Goal: Use online tool/utility: Utilize a website feature to perform a specific function

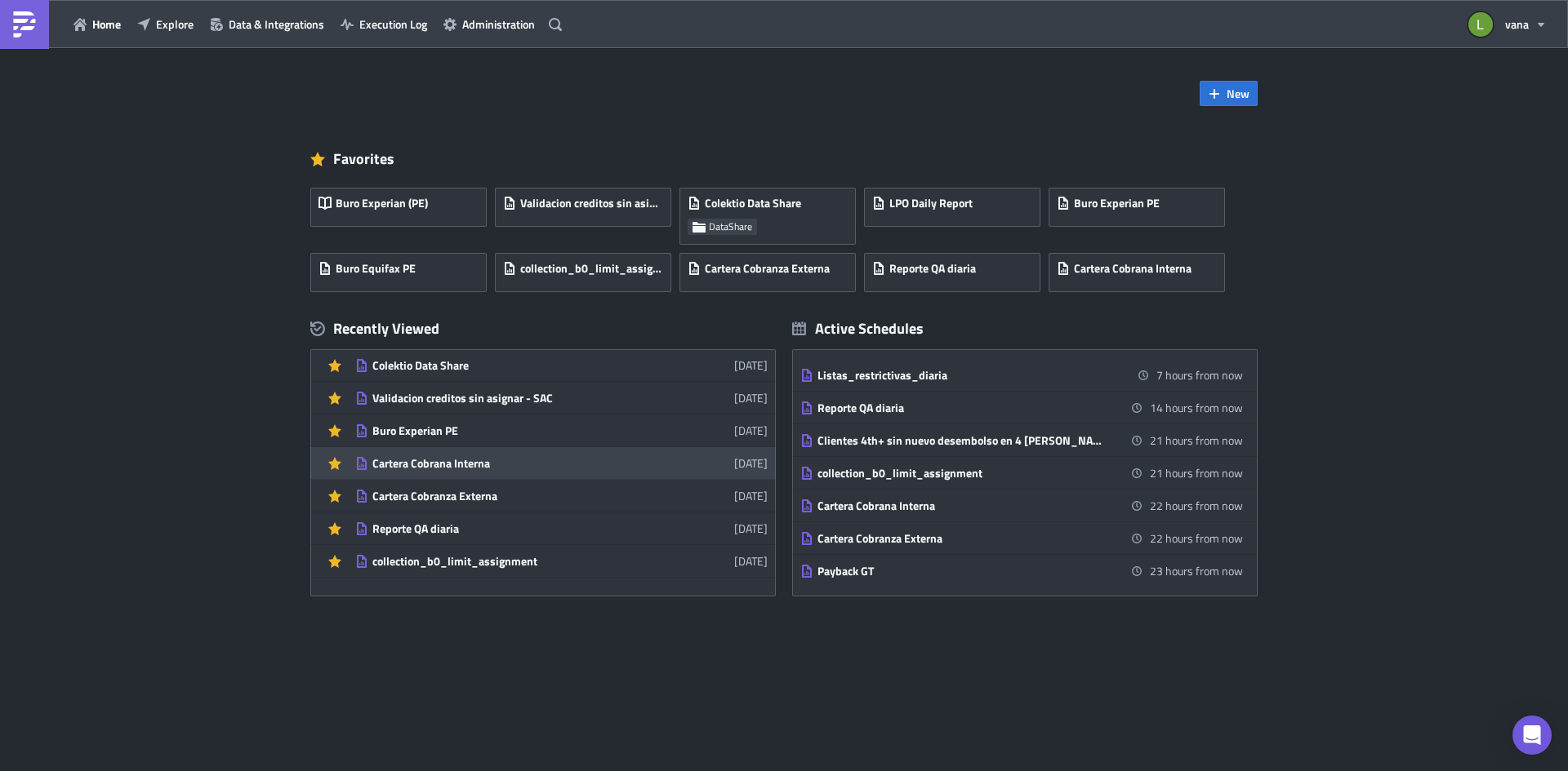
scroll to position [81, 0]
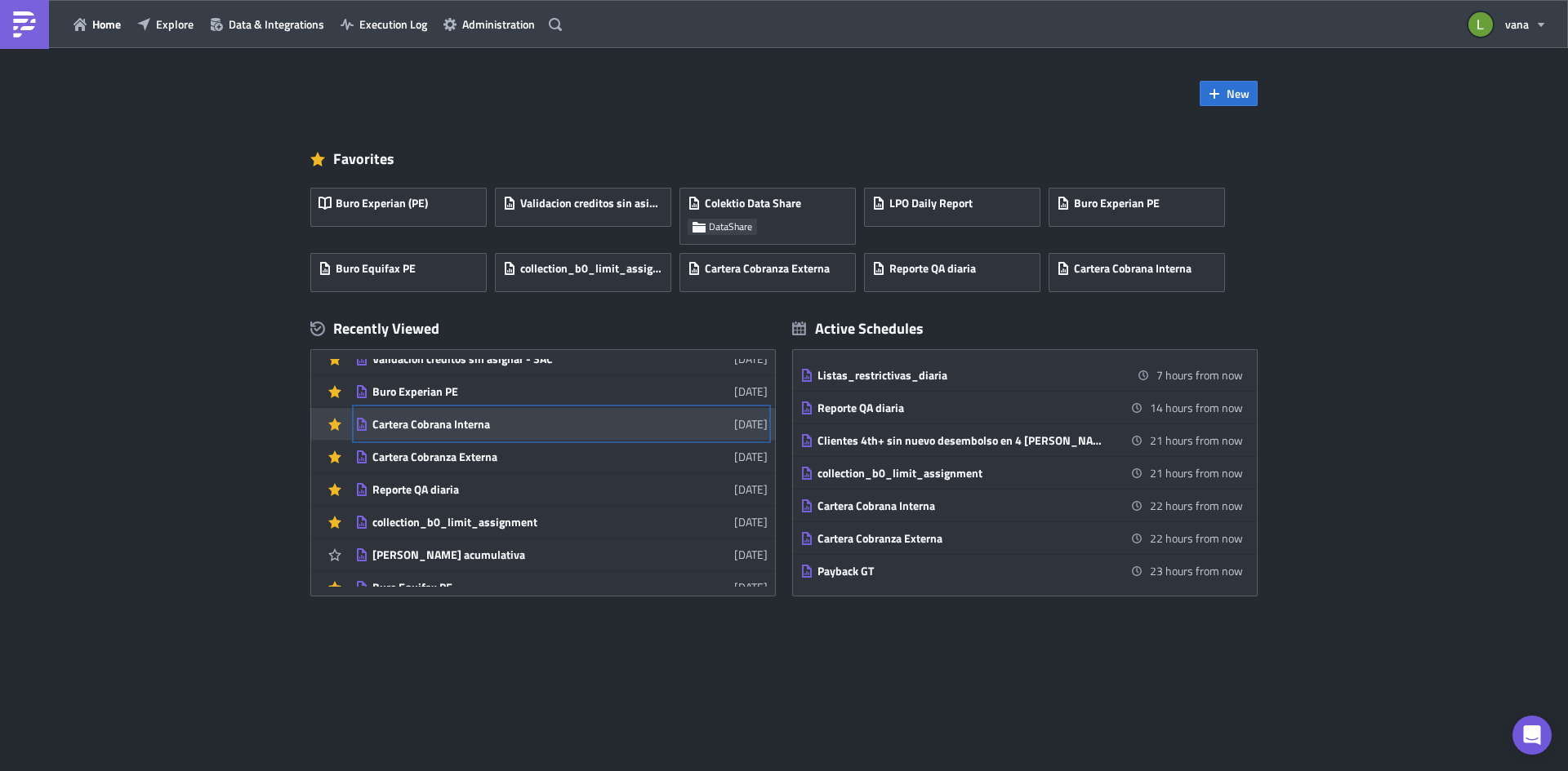
click at [505, 429] on div "Cartera Cobrana Interna" at bounding box center [515, 424] width 286 height 15
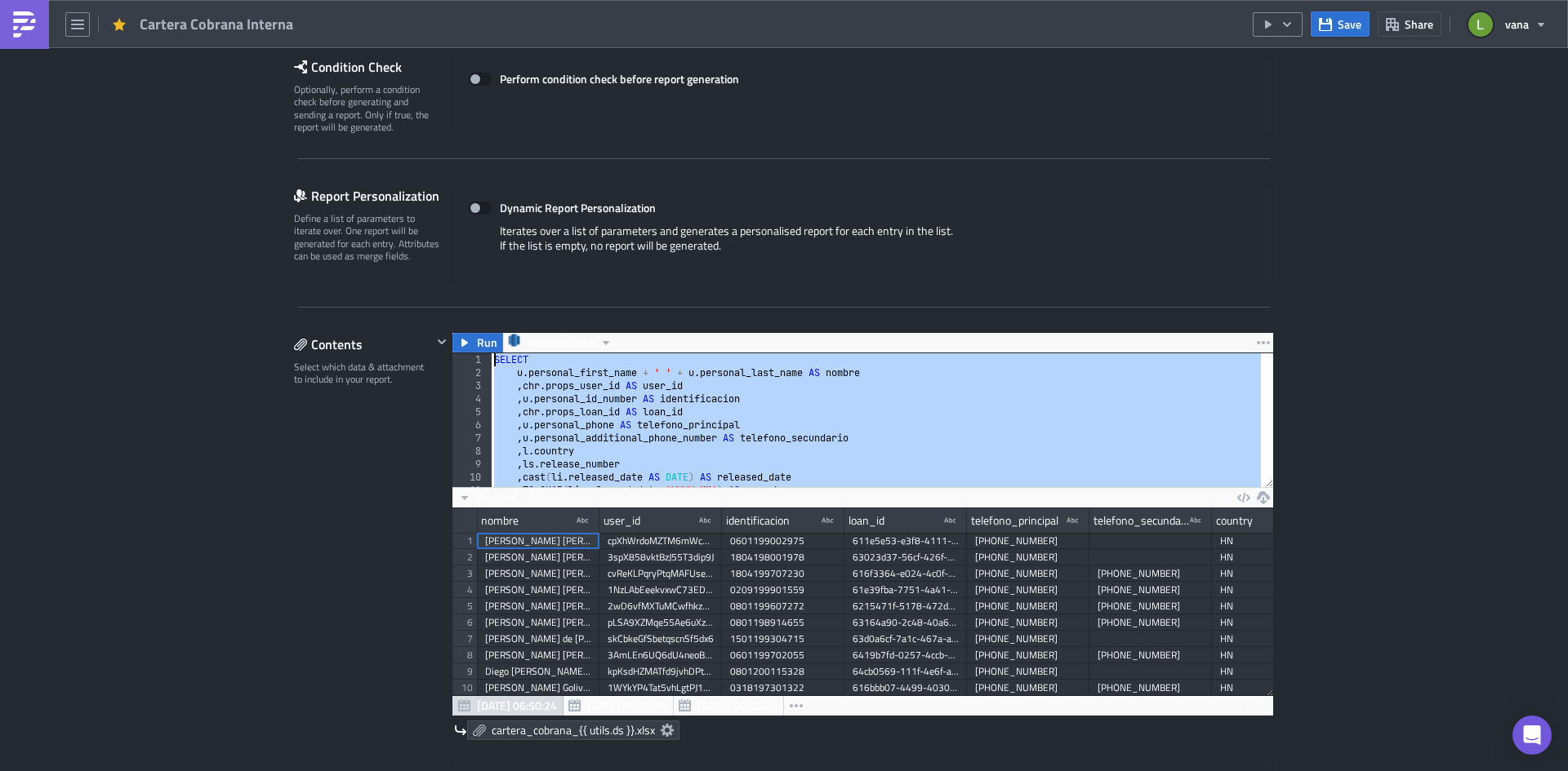
drag, startPoint x: 599, startPoint y: 466, endPoint x: 481, endPoint y: 306, distance: 198.8
click at [597, 402] on div "SELECT u . personal_first_name + ' ' + u . personal_last_name AS nombre , chr .…" at bounding box center [875, 420] width 769 height 134
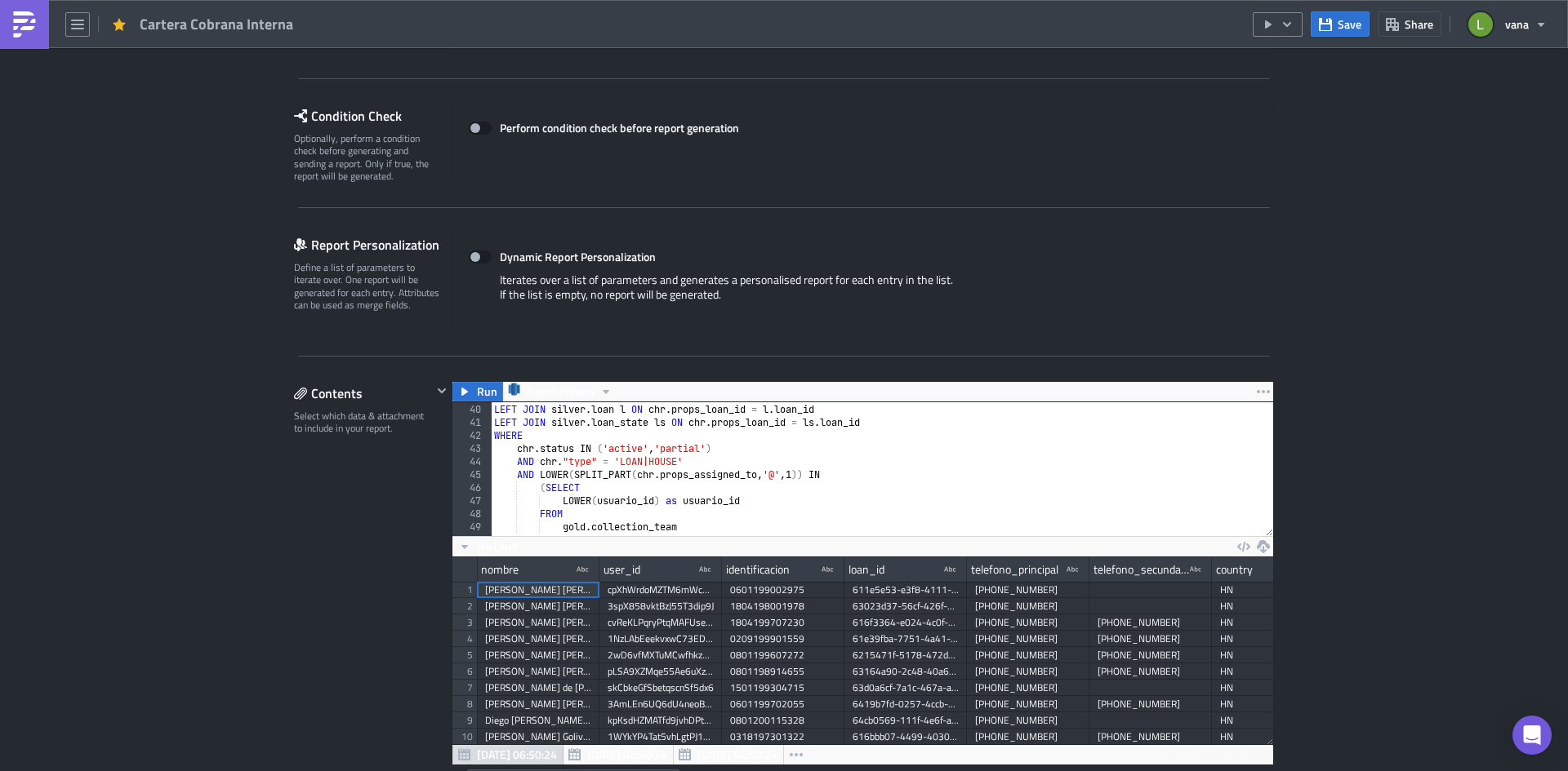
scroll to position [508, 0]
click at [695, 459] on div "LEFT JOIN silver . user u ON chr . props_user_id = u . user_id LEFT JOIN silver…" at bounding box center [1261, 464] width 1541 height 147
type textarea "AND chr."type" = 'LOAN|HOUSE'"
paste textarea "and ls.status <> 'fulfilled'"
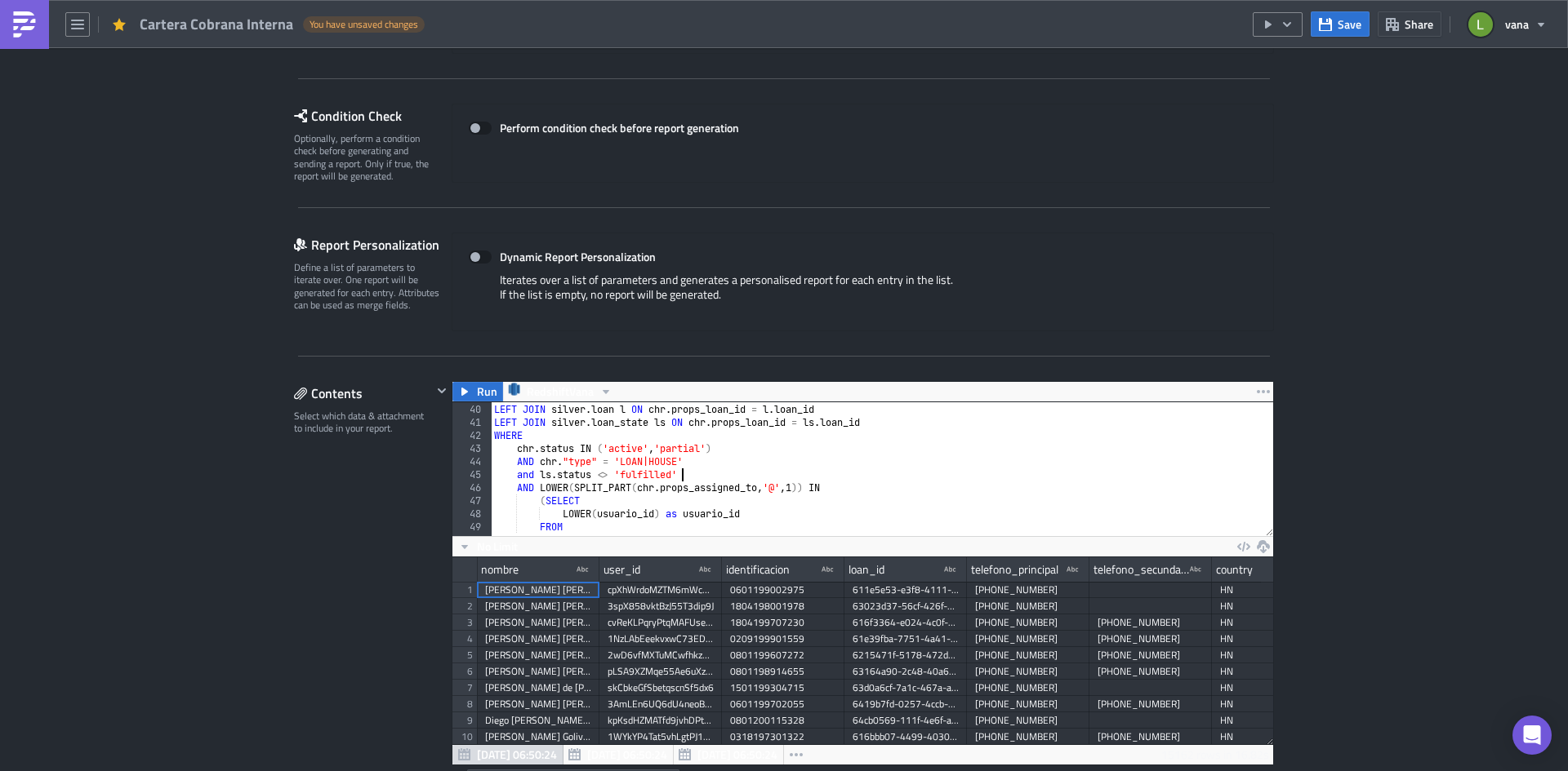
type textarea "and ls.status <> 'fulfilled'"
click at [1339, 39] on div "Save Share vana" at bounding box center [1404, 24] width 303 height 48
click at [1340, 30] on span "Save" at bounding box center [1349, 24] width 23 height 17
click at [1290, 23] on icon "button" at bounding box center [1287, 23] width 8 height 5
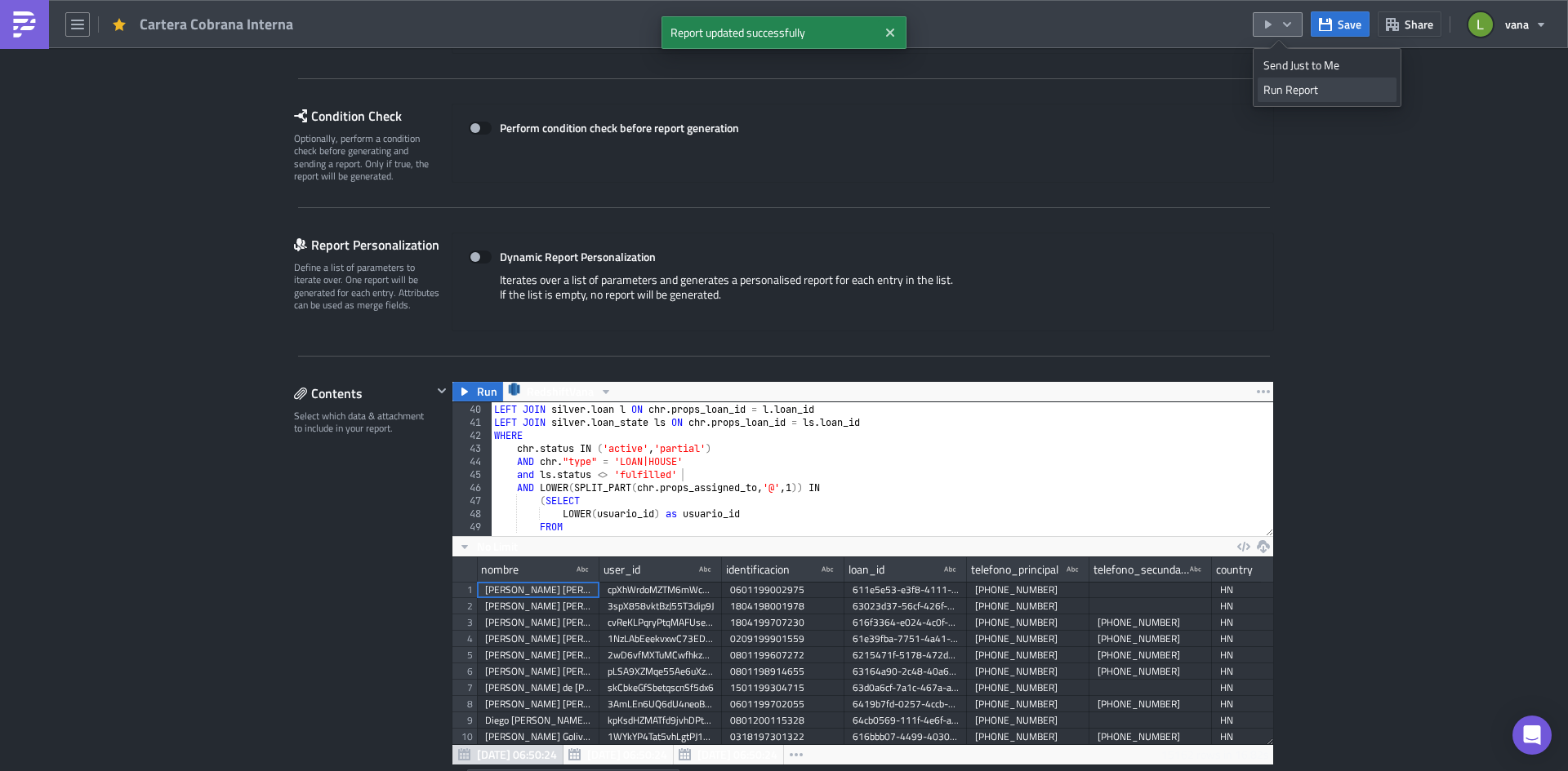
click at [1312, 95] on div "Run Report" at bounding box center [1326, 89] width 127 height 16
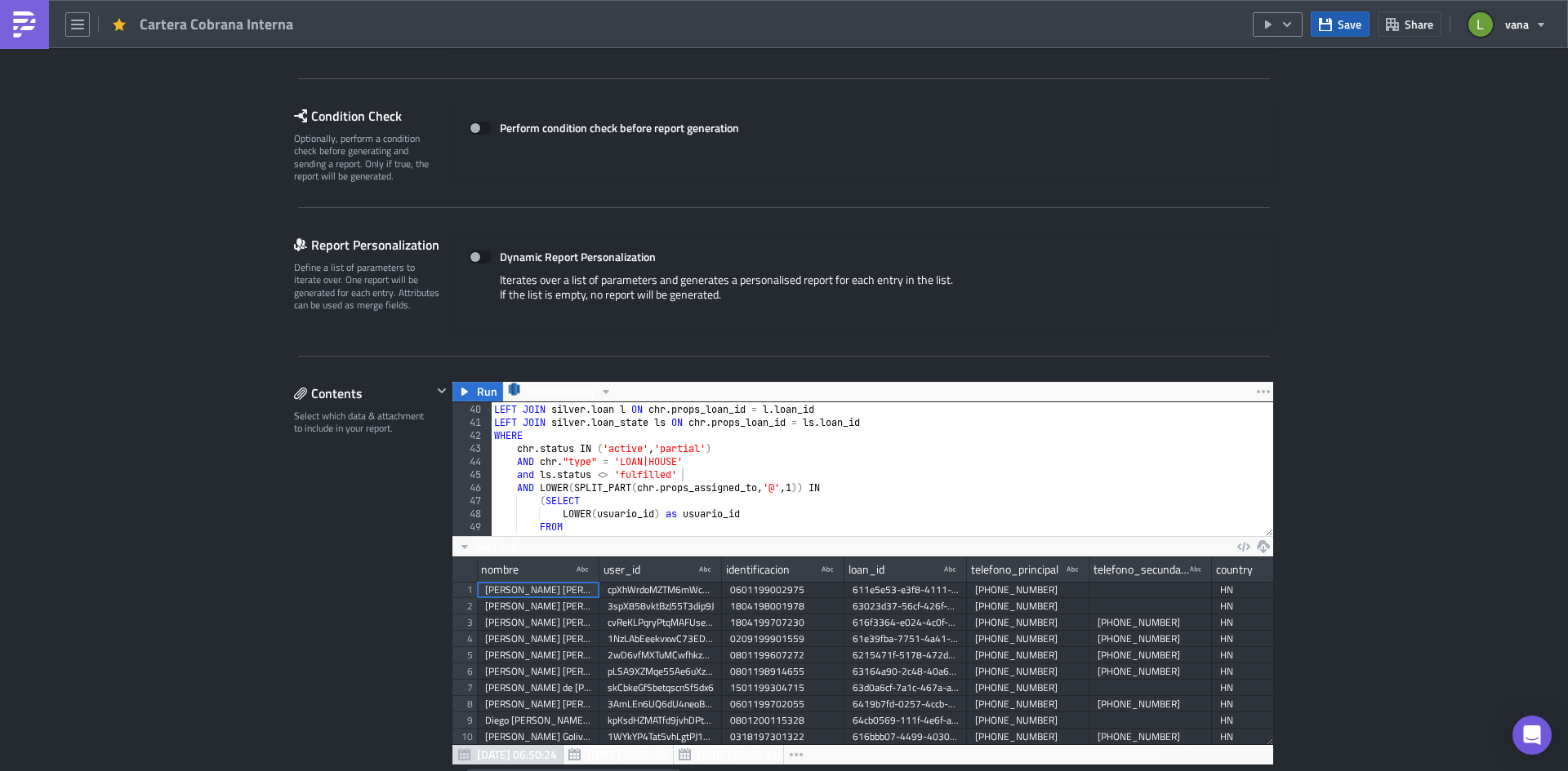
click at [1358, 32] on span "Save" at bounding box center [1349, 24] width 23 height 17
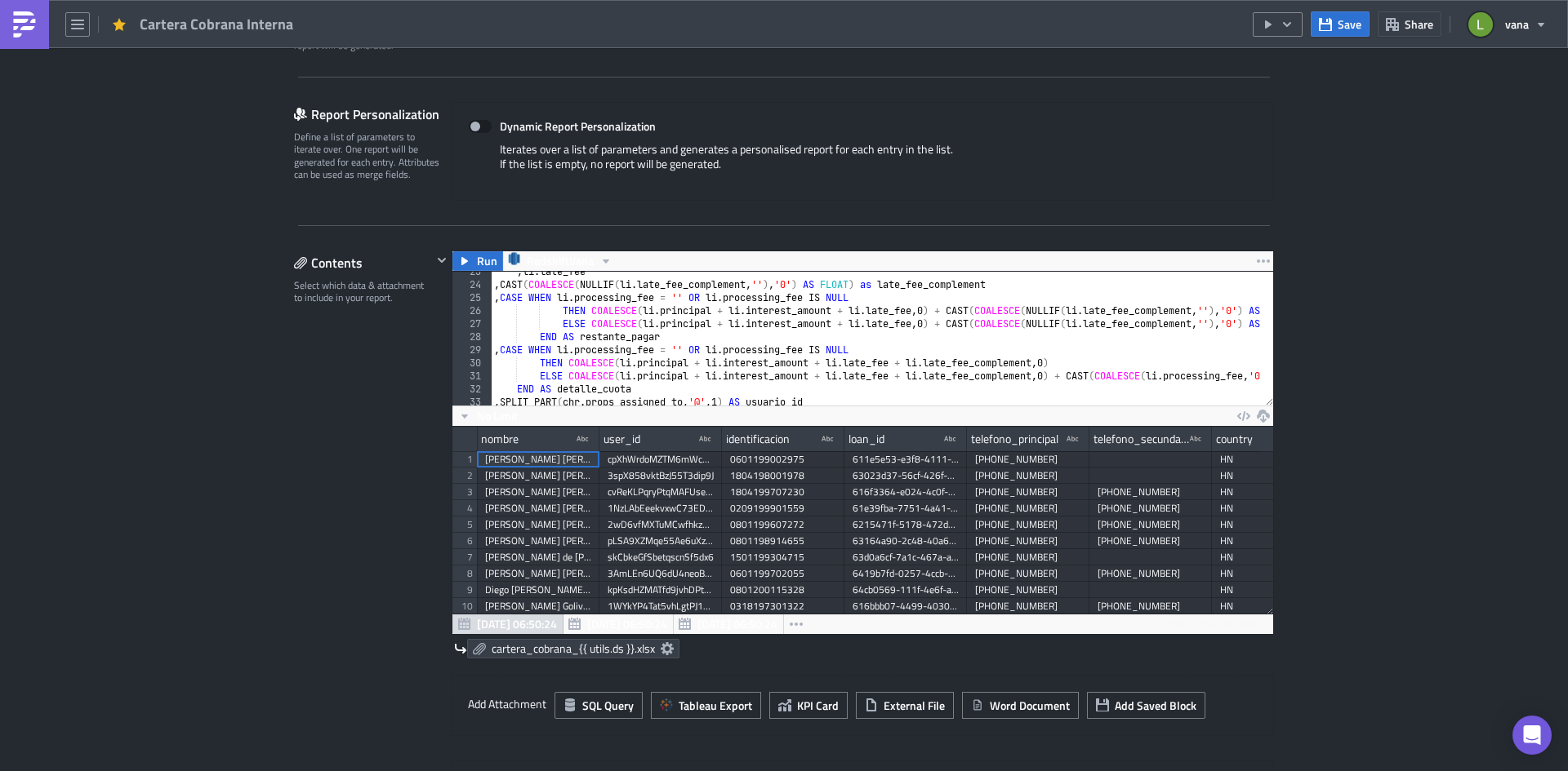
scroll to position [570, 0]
